Goal: Transaction & Acquisition: Purchase product/service

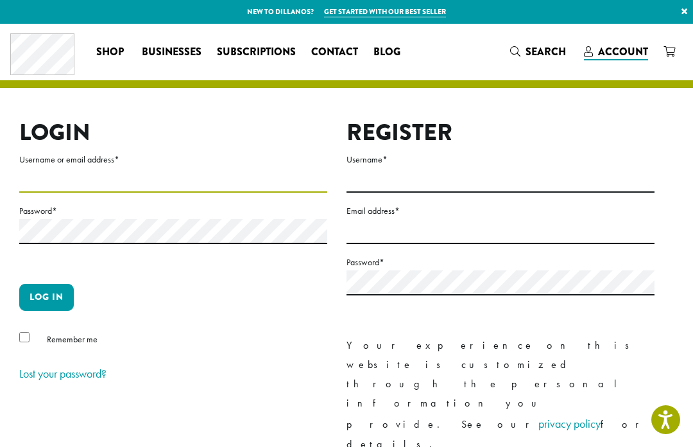
type input "*********"
click at [46, 297] on button "Log in" at bounding box center [46, 297] width 55 height 27
click at [42, 317] on p "Log in" at bounding box center [173, 302] width 308 height 37
click at [49, 304] on button "Log in" at bounding box center [46, 297] width 55 height 27
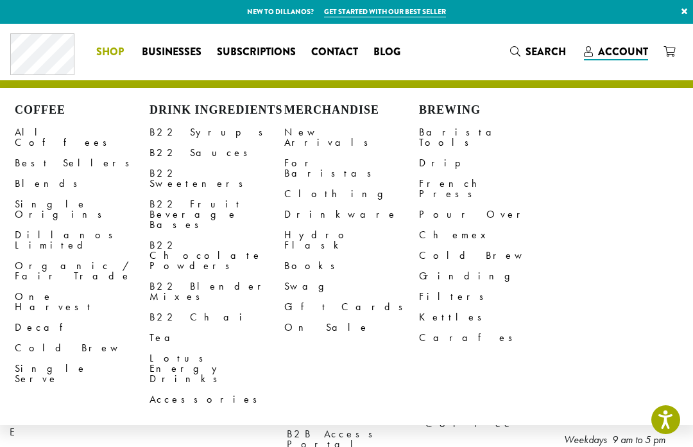
click at [162, 128] on link "B22 Syrups" at bounding box center [217, 132] width 135 height 21
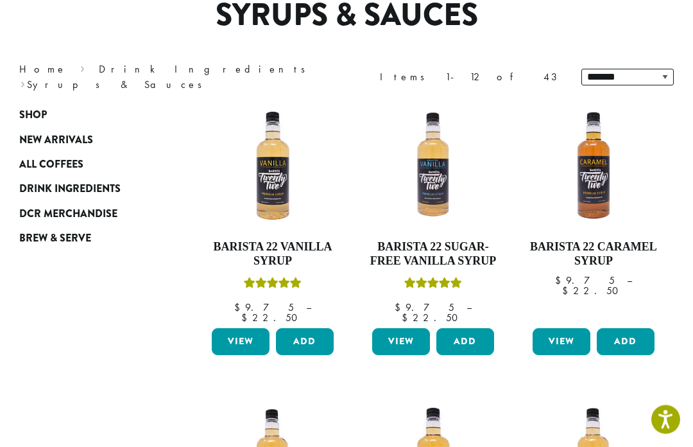
scroll to position [145, 0]
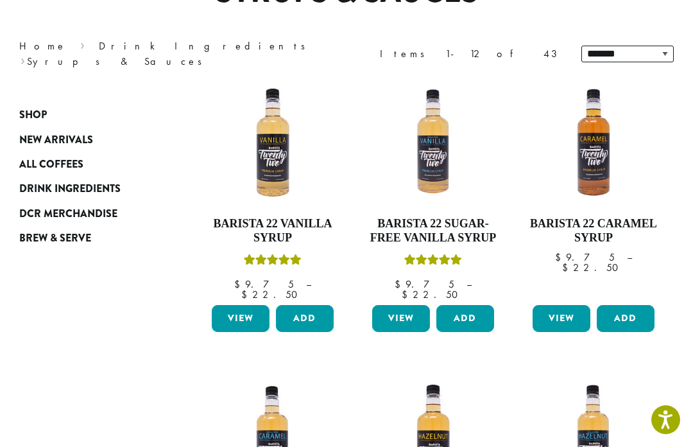
click at [309, 305] on button "Add" at bounding box center [305, 318] width 58 height 27
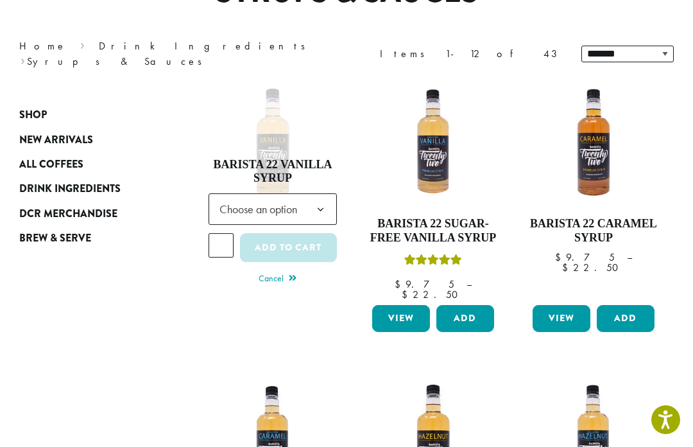
click at [324, 199] on b at bounding box center [320, 209] width 31 height 31
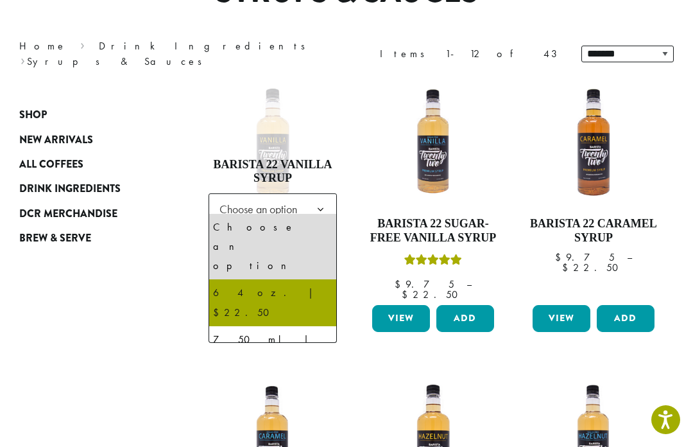
select select "*****"
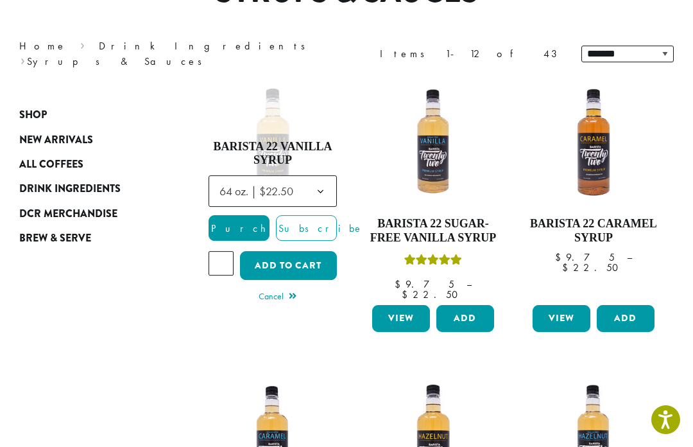
click at [301, 257] on button "Add to cart" at bounding box center [288, 265] width 97 height 29
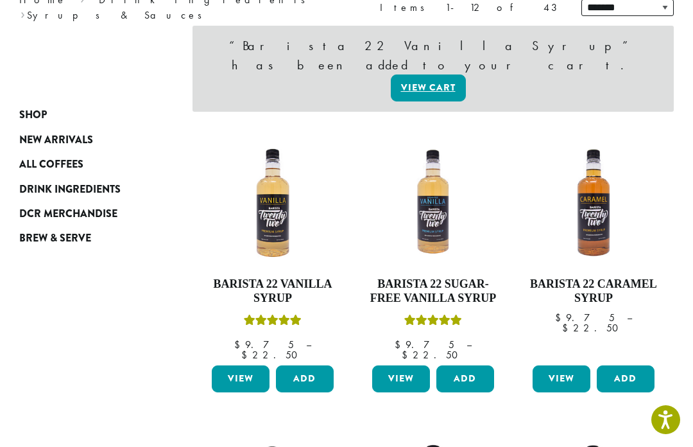
scroll to position [198, 0]
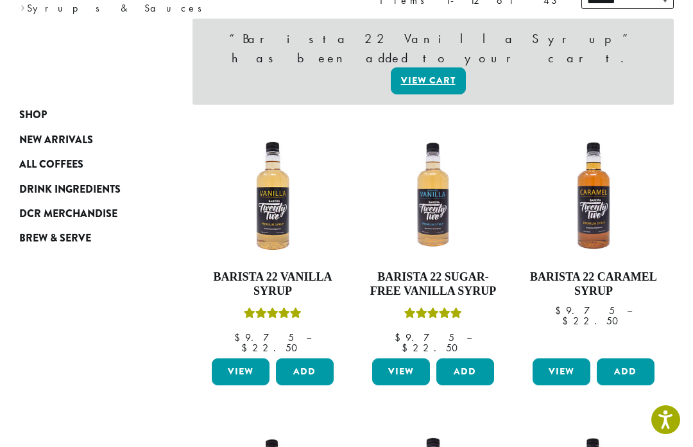
click at [629, 358] on button "Add" at bounding box center [626, 371] width 58 height 27
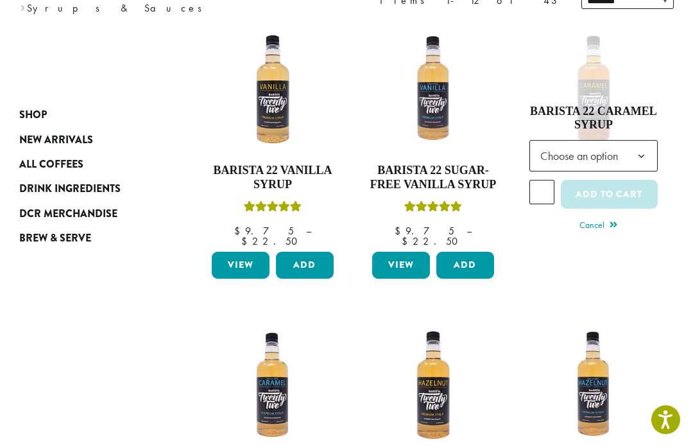
click at [637, 148] on b at bounding box center [641, 156] width 31 height 31
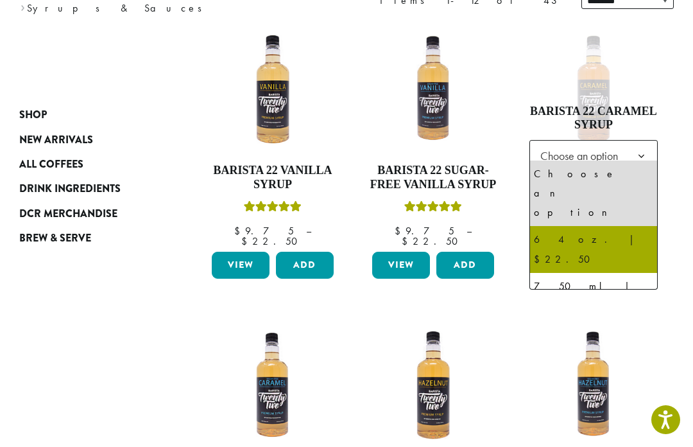
select select "*****"
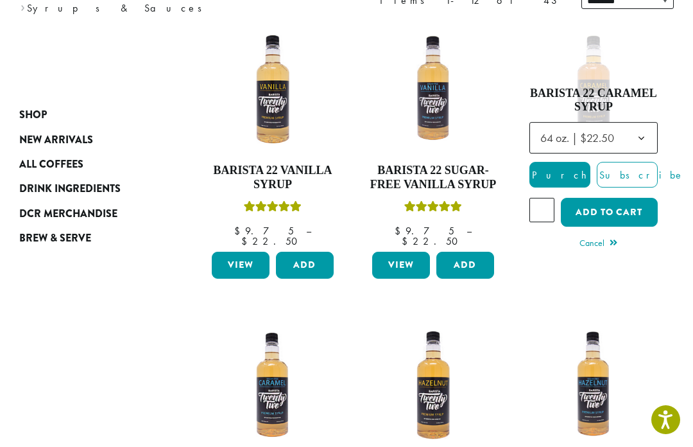
click at [631, 205] on button "Add to cart" at bounding box center [609, 212] width 97 height 29
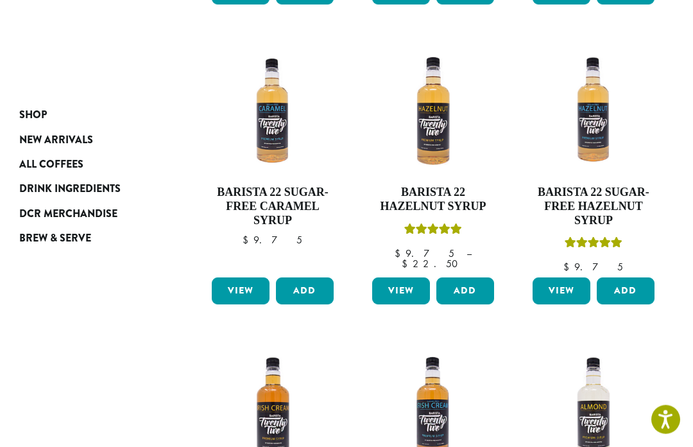
scroll to position [474, 0]
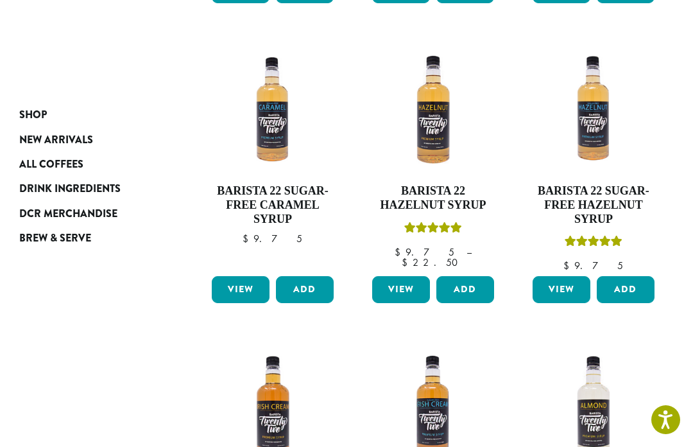
click at [317, 283] on button "Add" at bounding box center [305, 289] width 58 height 27
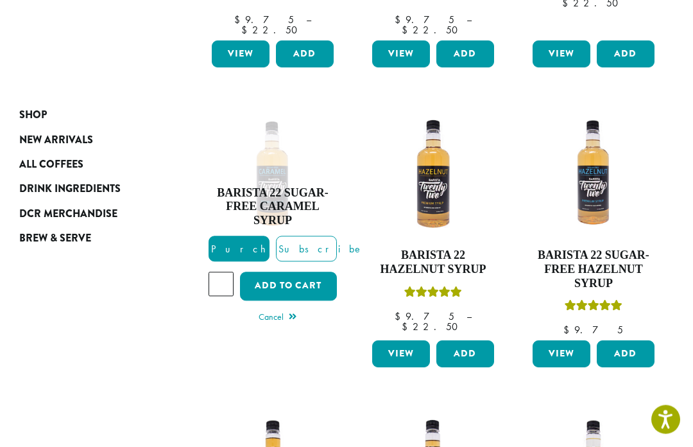
scroll to position [409, 0]
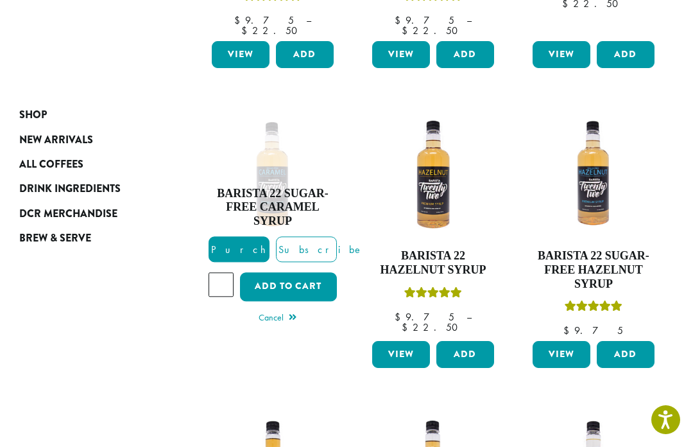
click at [307, 272] on button "Add to cart" at bounding box center [288, 286] width 97 height 29
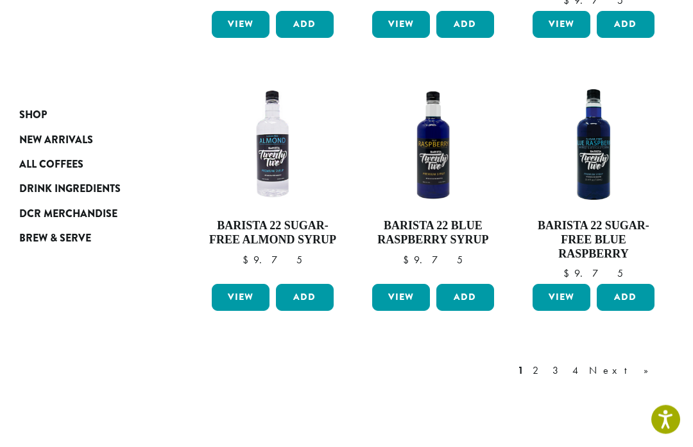
scroll to position [1025, 0]
click at [546, 363] on link "2" at bounding box center [538, 370] width 16 height 15
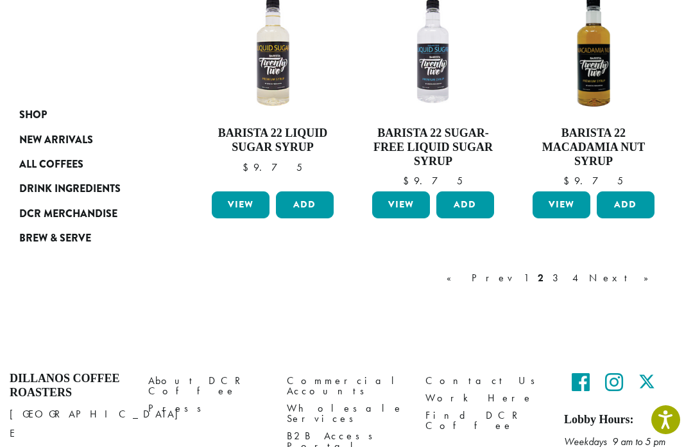
scroll to position [1088, 0]
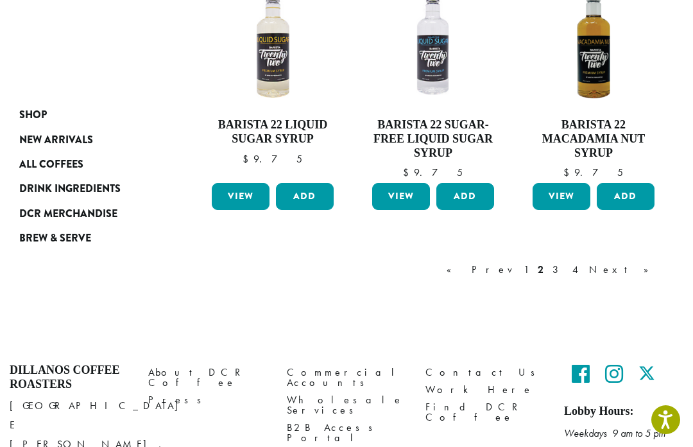
click at [566, 268] on link "3" at bounding box center [558, 269] width 16 height 15
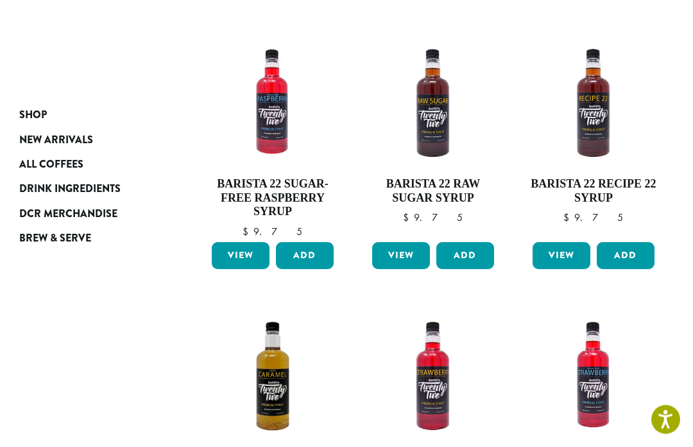
scroll to position [778, 0]
click at [622, 242] on button "Add" at bounding box center [626, 255] width 58 height 27
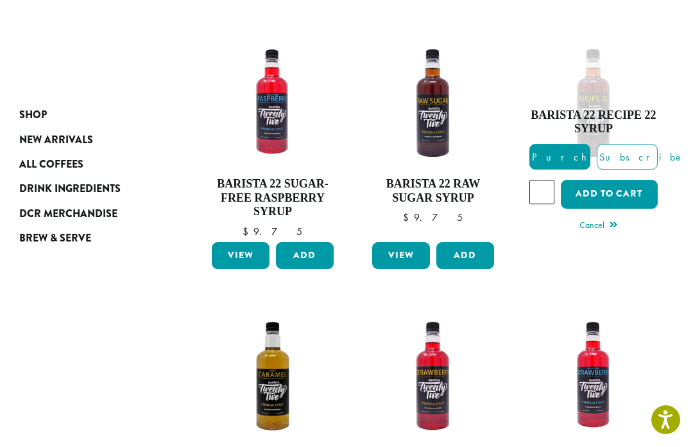
click at [627, 180] on button "Add to cart" at bounding box center [609, 194] width 97 height 29
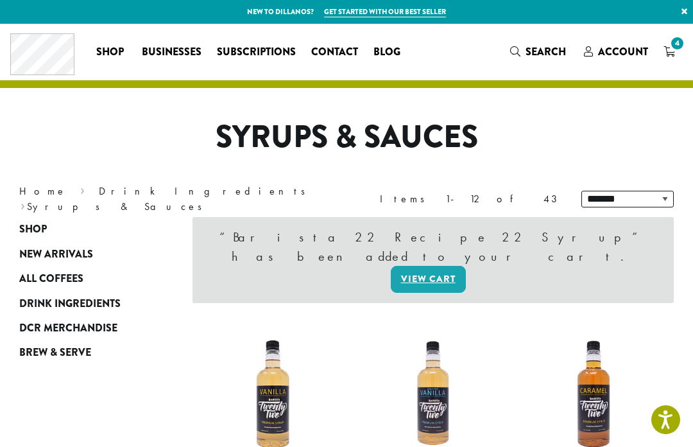
click at [682, 55] on link "4" at bounding box center [669, 51] width 27 height 21
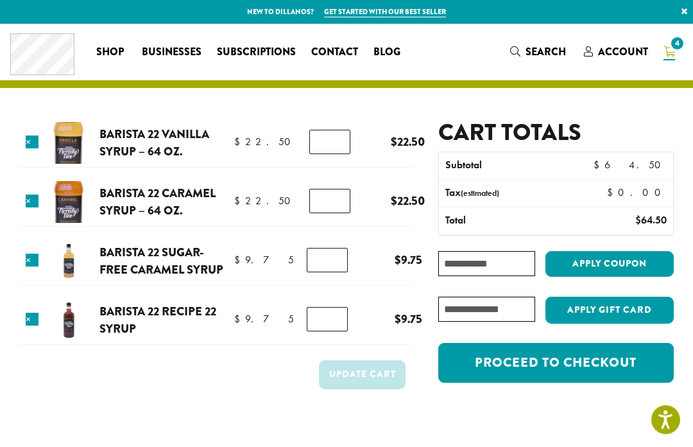
click at [329, 141] on input "*" at bounding box center [329, 142] width 41 height 24
type input "*"
click at [374, 373] on button "Update cart" at bounding box center [362, 374] width 87 height 29
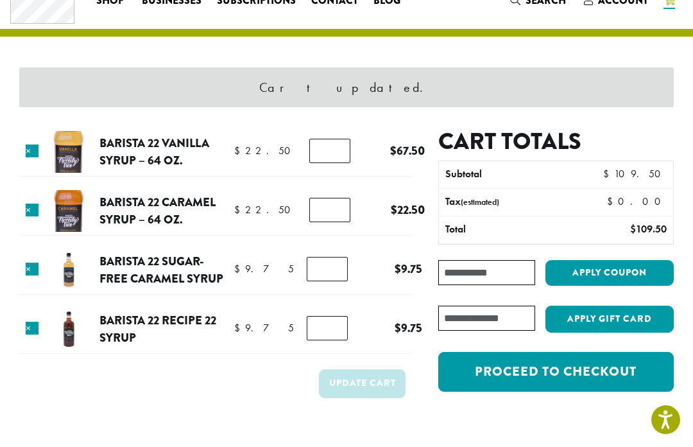
scroll to position [54, 0]
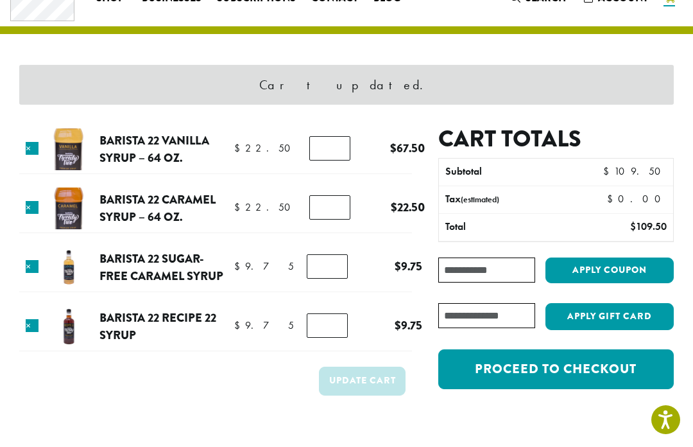
click at [329, 207] on input "*" at bounding box center [329, 207] width 41 height 24
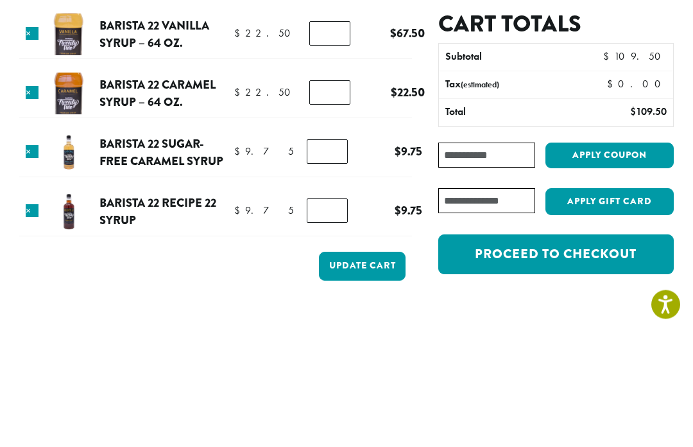
scroll to position [169, 0]
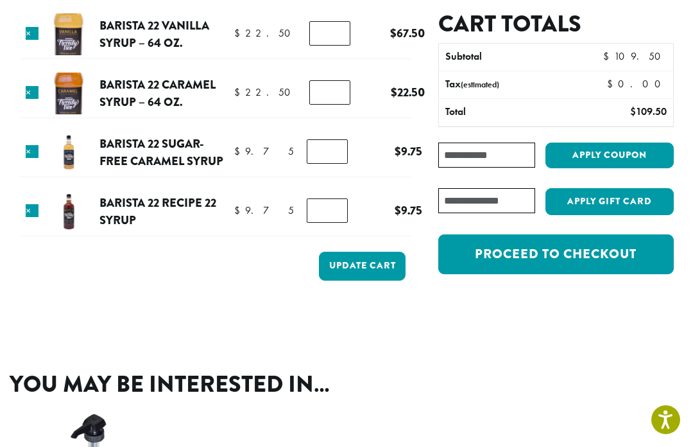
type input "*"
click at [376, 274] on button "Update cart" at bounding box center [362, 266] width 87 height 29
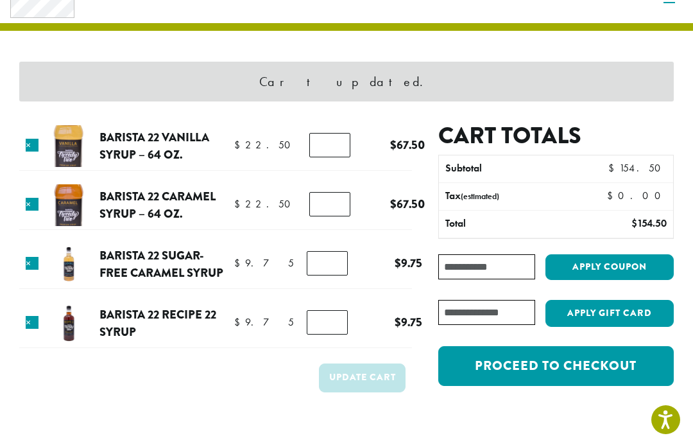
scroll to position [54, 0]
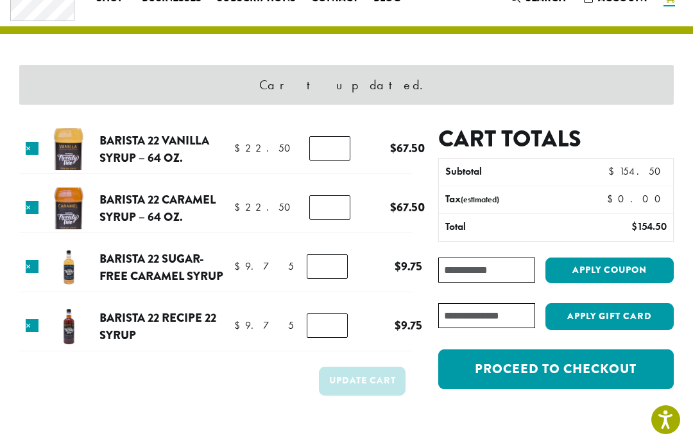
click at [328, 264] on input "*" at bounding box center [327, 266] width 41 height 24
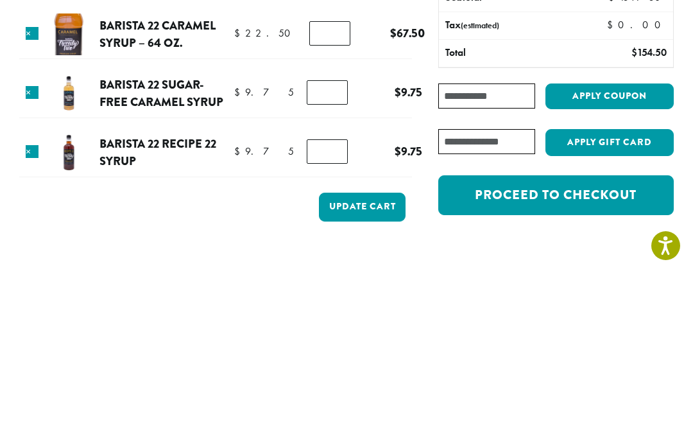
type input "*"
click at [329, 313] on input "*" at bounding box center [327, 325] width 41 height 24
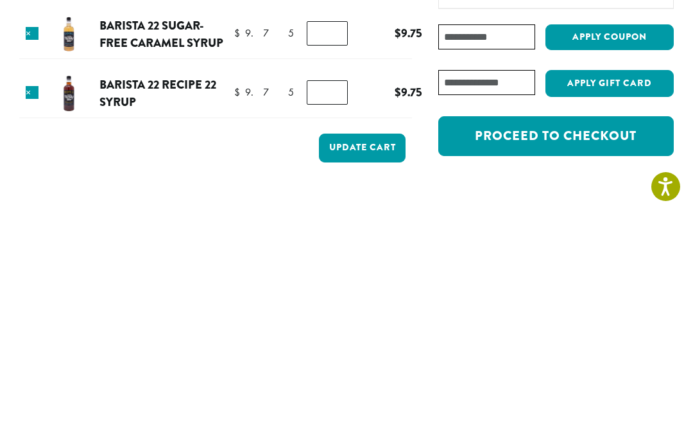
type input "*"
click at [365, 367] on button "Update cart" at bounding box center [362, 381] width 87 height 29
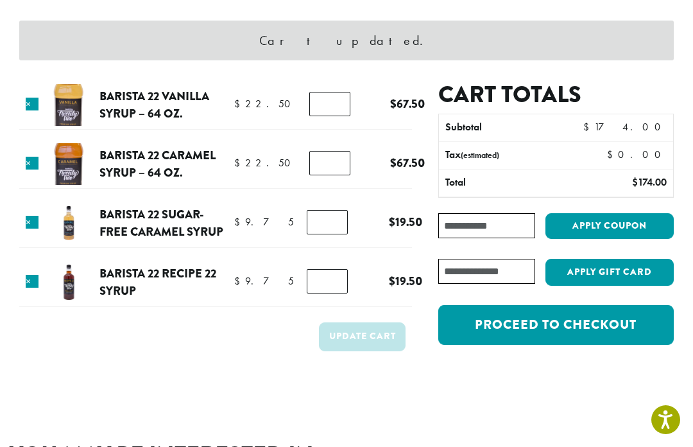
scroll to position [0, 0]
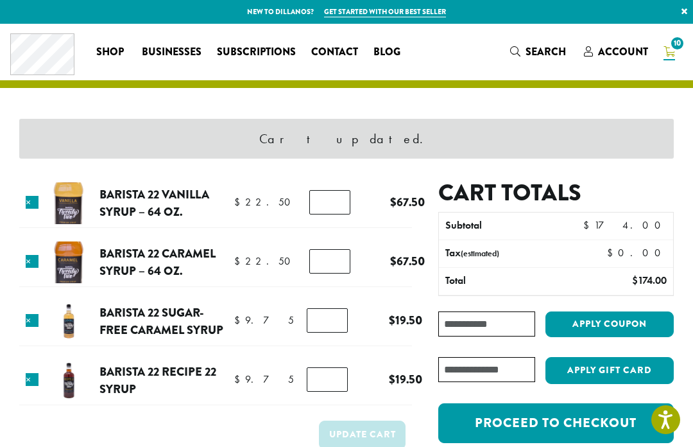
click at [579, 430] on link "Proceed to checkout" at bounding box center [557, 423] width 236 height 40
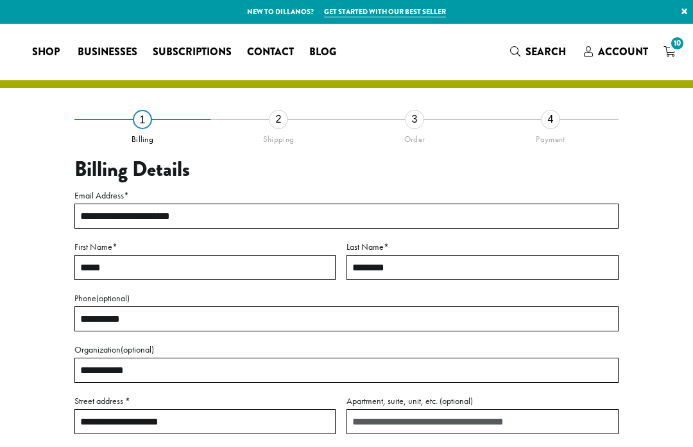
select select "**"
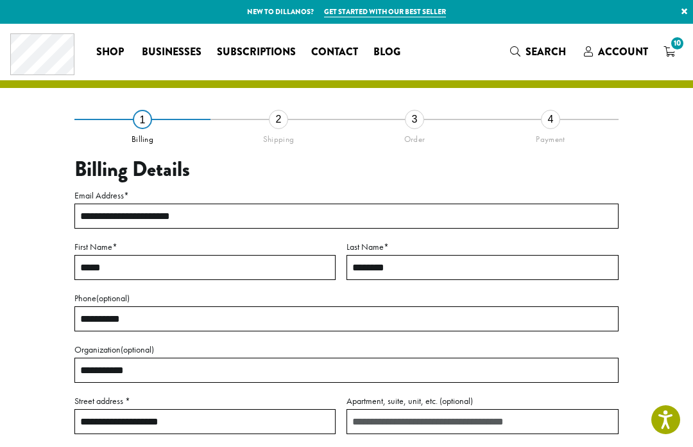
click at [167, 42] on link "Businesses" at bounding box center [171, 52] width 75 height 21
click at [110, 42] on link "Shop" at bounding box center [112, 52] width 46 height 21
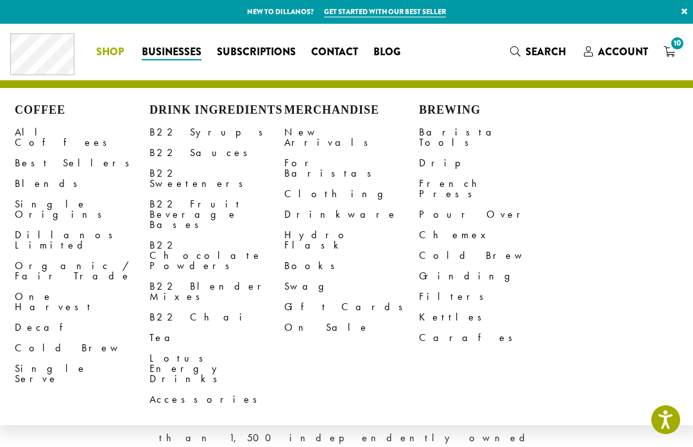
click at [329, 128] on link "New Arrivals" at bounding box center [351, 137] width 135 height 31
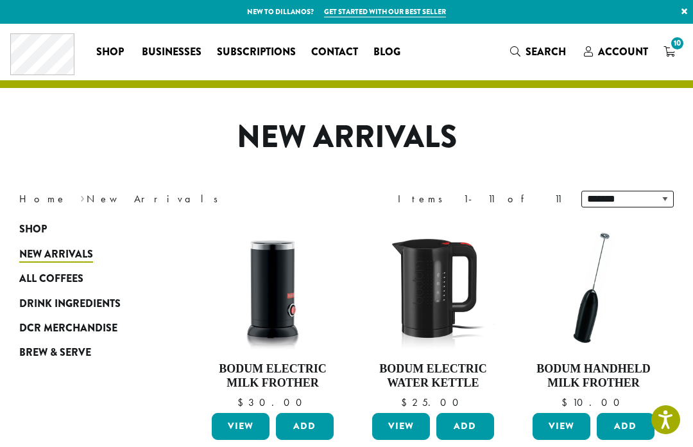
click at [679, 48] on span "10" at bounding box center [677, 43] width 17 height 17
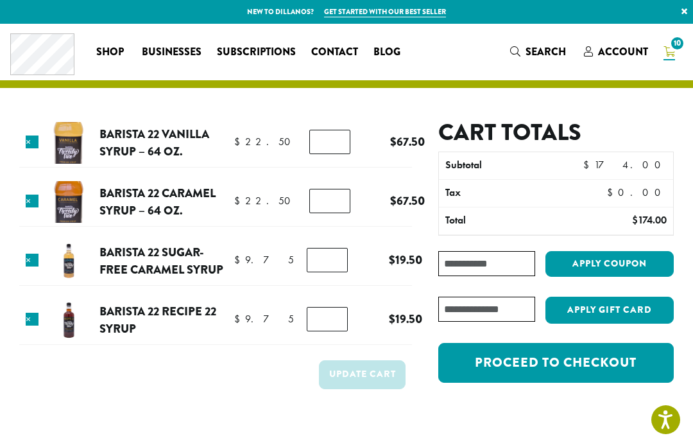
click at [593, 397] on div "Cart totals Subtotal $ 174.00 Tax $ 0.00 Total $ 174.00 Coupon: Apply coupon Ha…" at bounding box center [543, 268] width 262 height 299
click at [584, 368] on link "Proceed to checkout" at bounding box center [557, 363] width 236 height 40
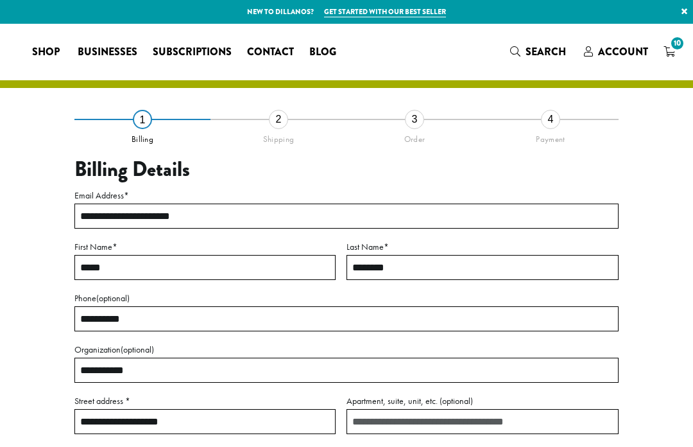
select select "**"
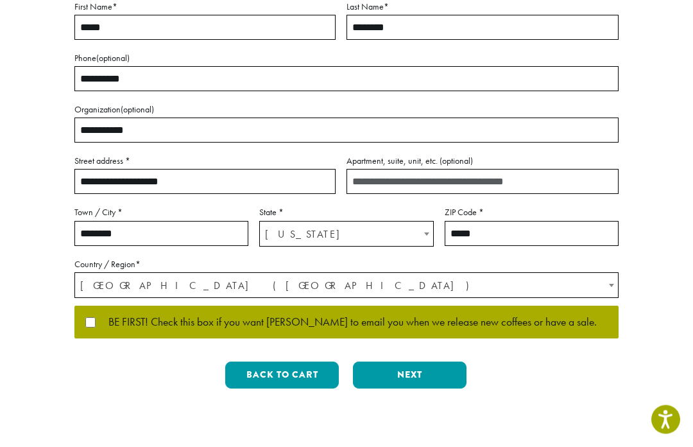
scroll to position [352, 0]
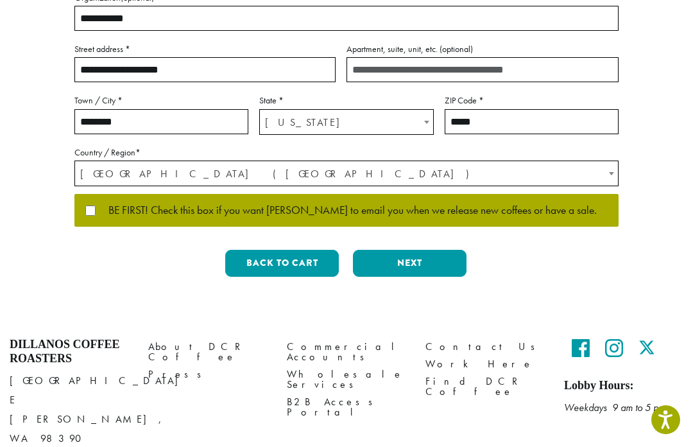
click at [421, 261] on button "Next" at bounding box center [410, 263] width 114 height 27
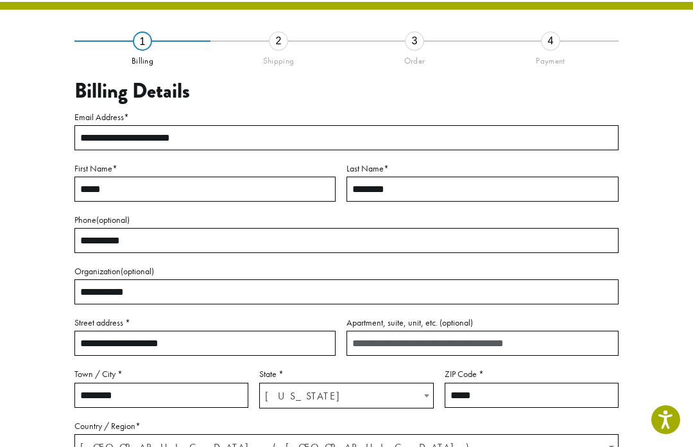
scroll to position [61, 0]
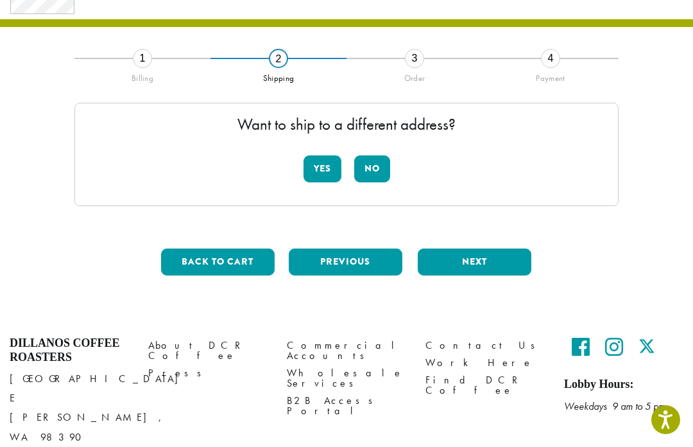
click at [376, 171] on button "No" at bounding box center [372, 168] width 36 height 27
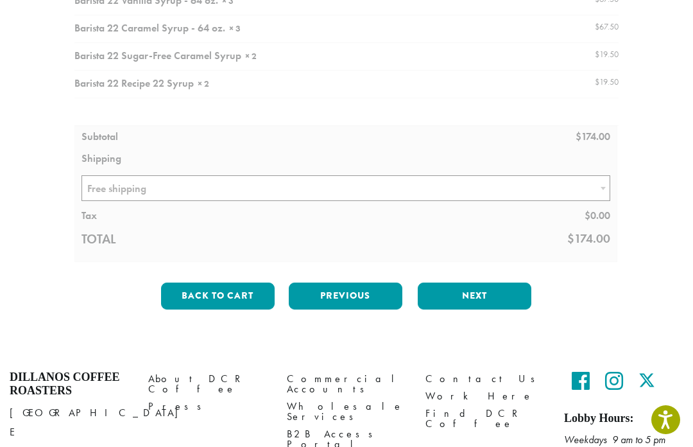
scroll to position [233, 0]
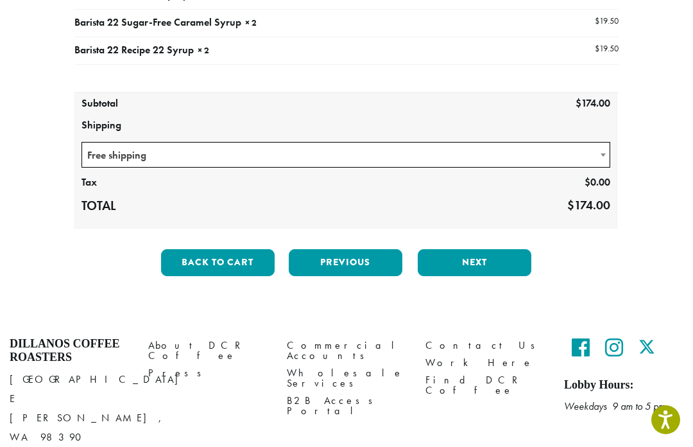
click at [475, 257] on button "Next" at bounding box center [475, 262] width 114 height 27
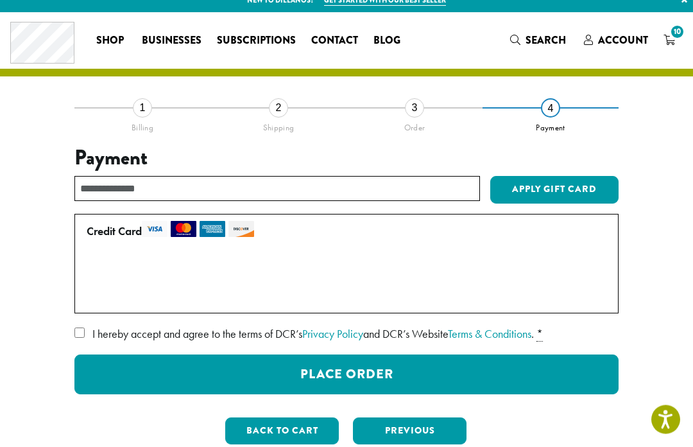
click at [91, 295] on label "Use a new card" at bounding box center [344, 296] width 515 height 21
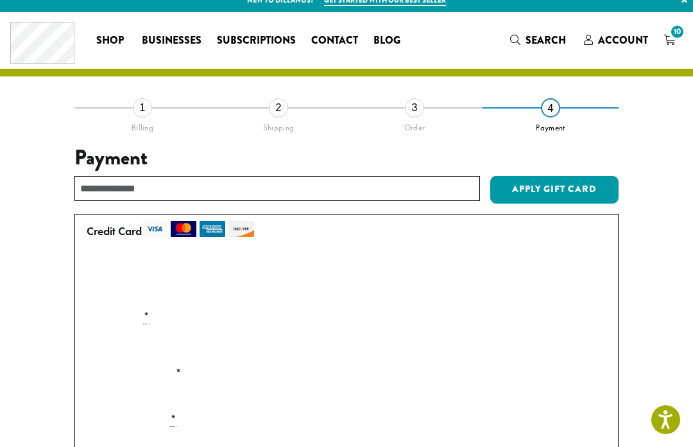
scroll to position [51, 0]
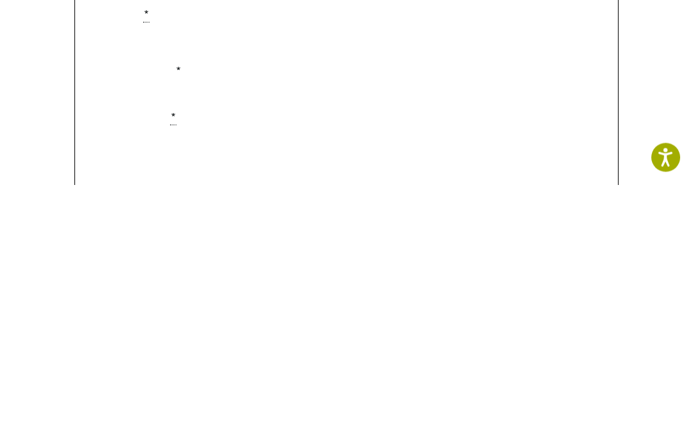
click at [445, 288] on div "Payment Info" at bounding box center [347, 306] width 530 height 36
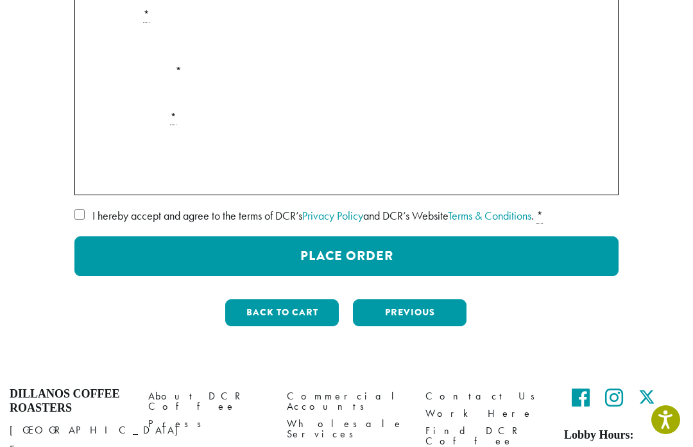
click at [421, 28] on div "Payment Info" at bounding box center [347, 43] width 530 height 36
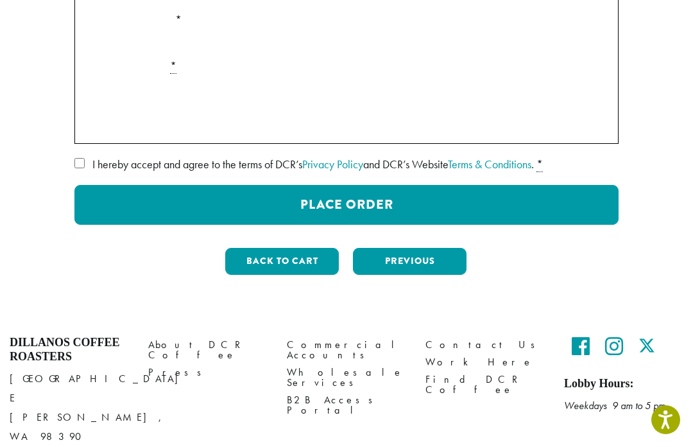
scroll to position [364, 0]
click at [516, 195] on button "Place Order" at bounding box center [346, 205] width 544 height 40
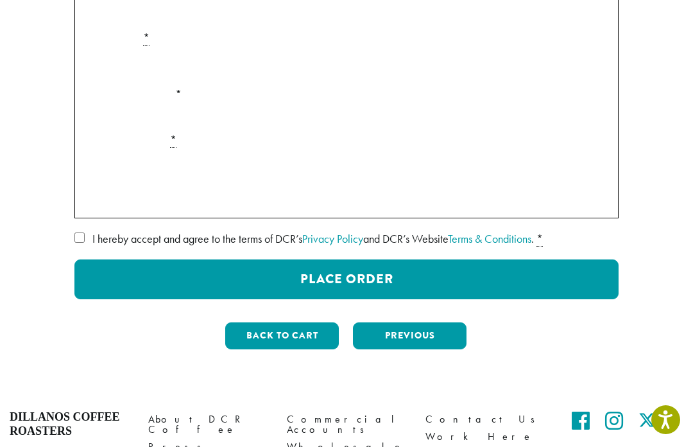
scroll to position [356, 0]
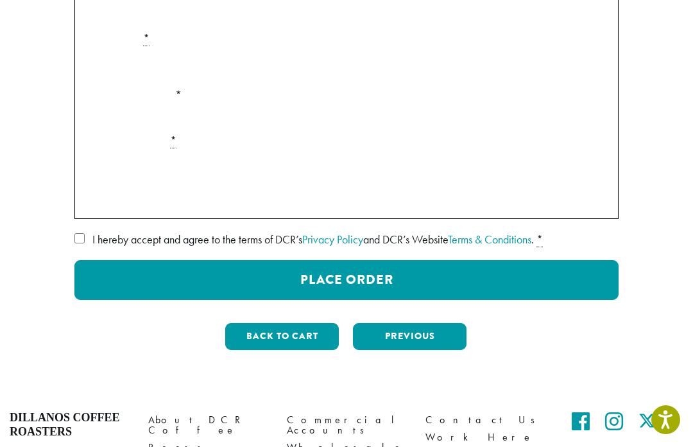
click at [10, 101] on div "**********" at bounding box center [346, 29] width 693 height 724
click at [9, 132] on div "**********" at bounding box center [346, 29] width 693 height 724
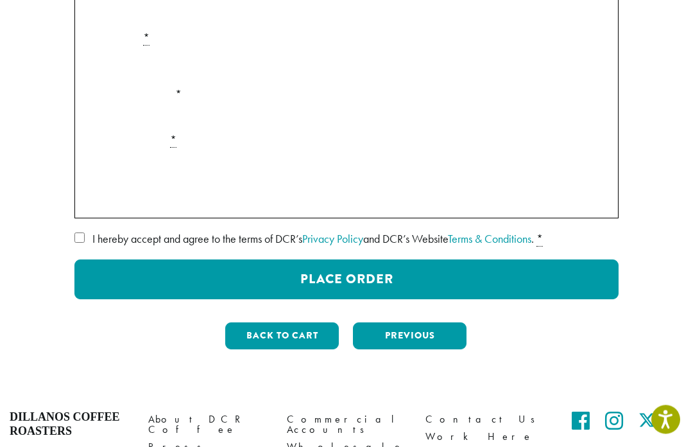
click at [444, 85] on label "Expiration (MM/YY) *" at bounding box center [347, 95] width 530 height 21
click at [535, 279] on button "Place Order" at bounding box center [346, 280] width 544 height 40
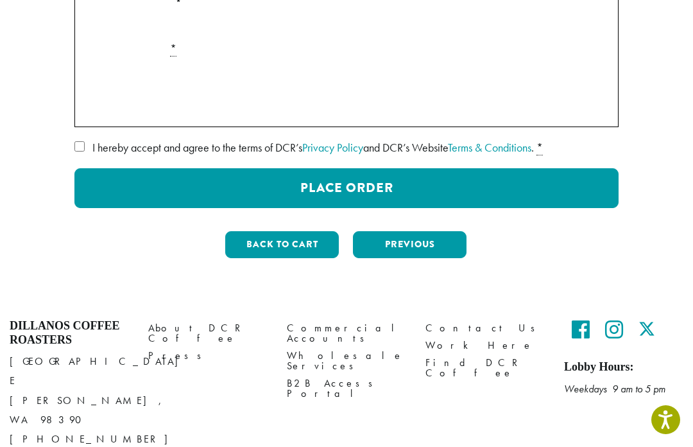
scroll to position [432, 0]
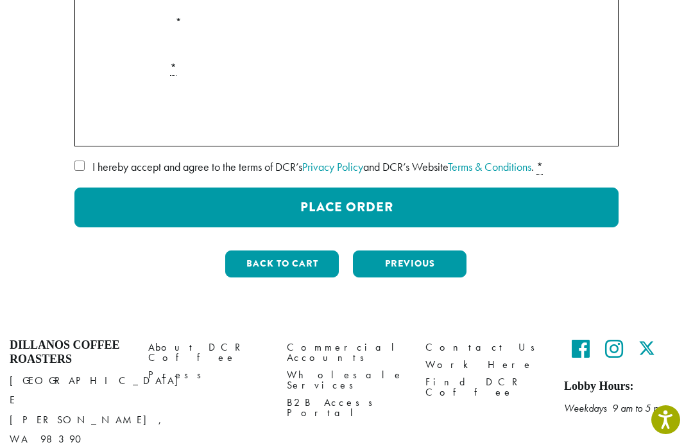
click at [516, 182] on div "WEBSITE TERMS OF USE OVERVIEW Effective Date/Last Modified: November 12, 2021. …" at bounding box center [346, 192] width 544 height 71
click at [513, 202] on button "Place Order" at bounding box center [346, 207] width 544 height 40
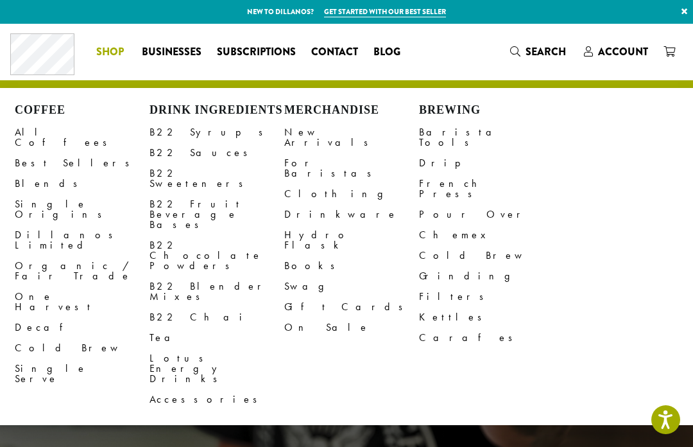
click at [162, 130] on link "B22 Syrups" at bounding box center [217, 132] width 135 height 21
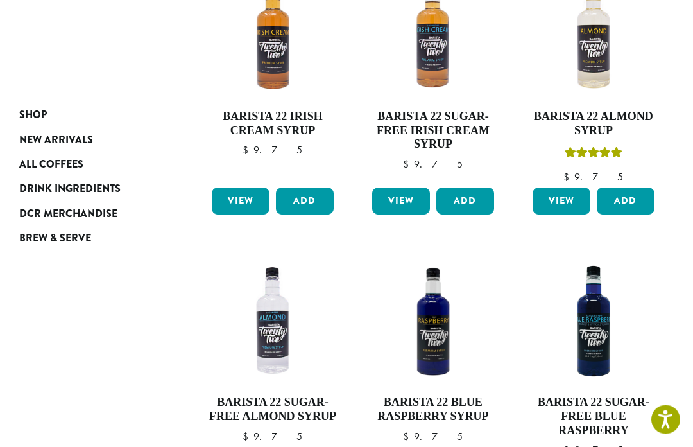
scroll to position [900, 0]
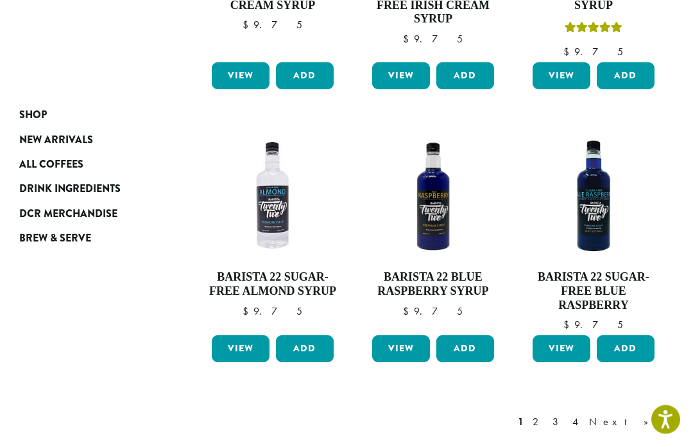
click at [546, 415] on link "2" at bounding box center [538, 422] width 16 height 15
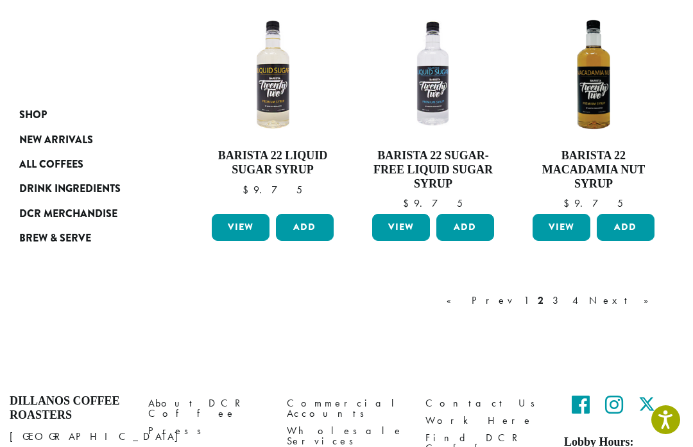
scroll to position [1049, 0]
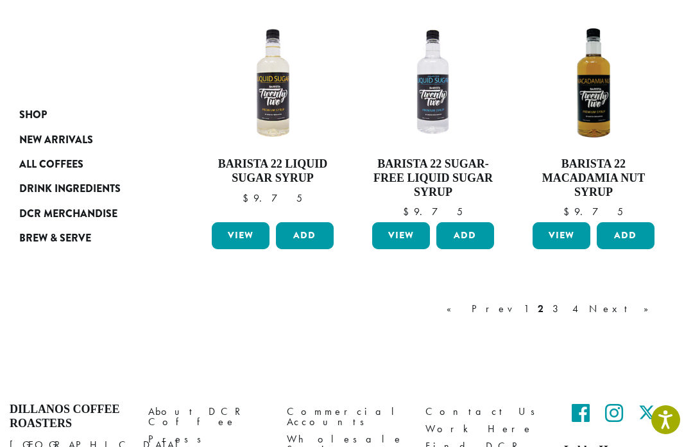
click at [566, 311] on link "3" at bounding box center [558, 308] width 16 height 15
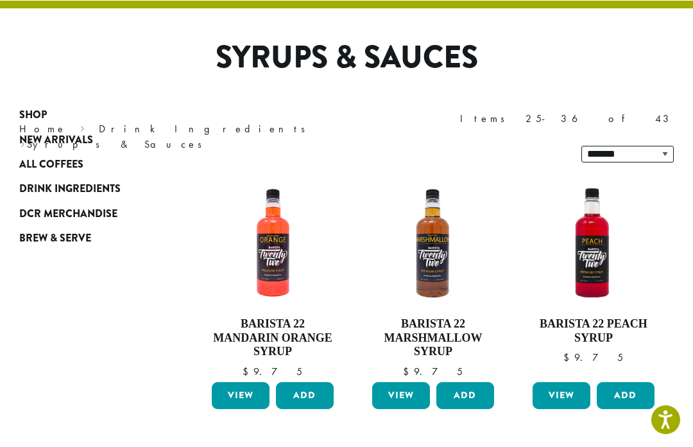
scroll to position [78, 0]
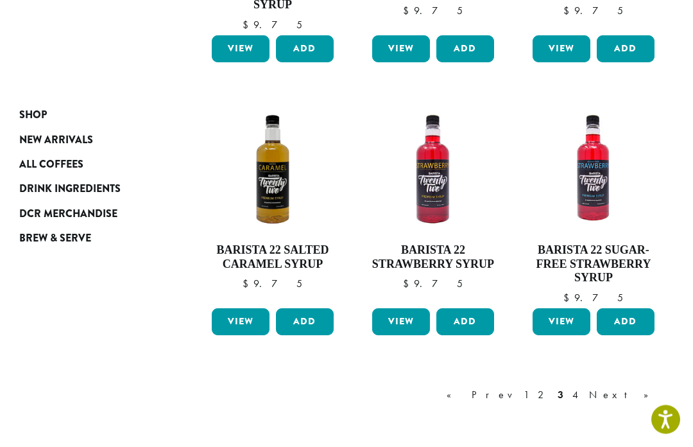
click at [583, 388] on link "4" at bounding box center [576, 395] width 13 height 15
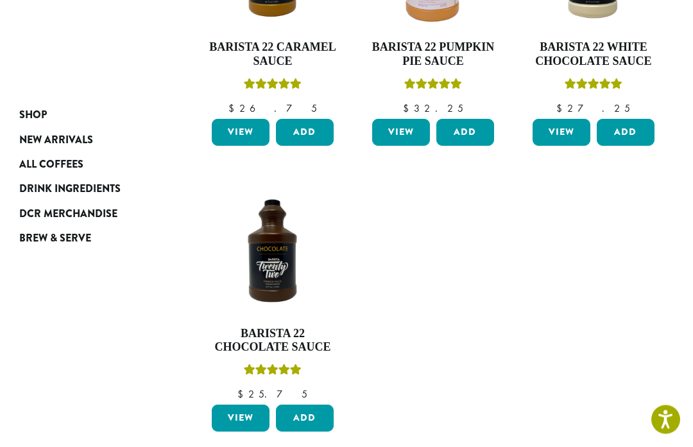
scroll to position [616, 0]
